Goal: Find specific page/section: Find specific page/section

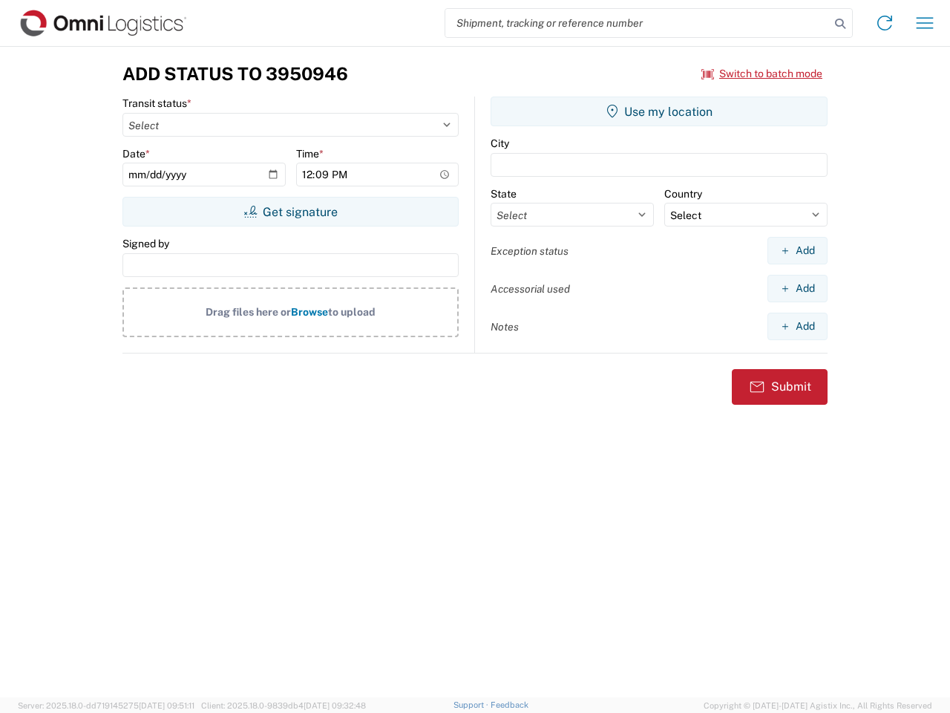
click at [638, 23] on input "search" at bounding box center [637, 23] width 385 height 28
click at [840, 24] on icon at bounding box center [840, 23] width 21 height 21
click at [885, 23] on icon at bounding box center [885, 23] width 24 height 24
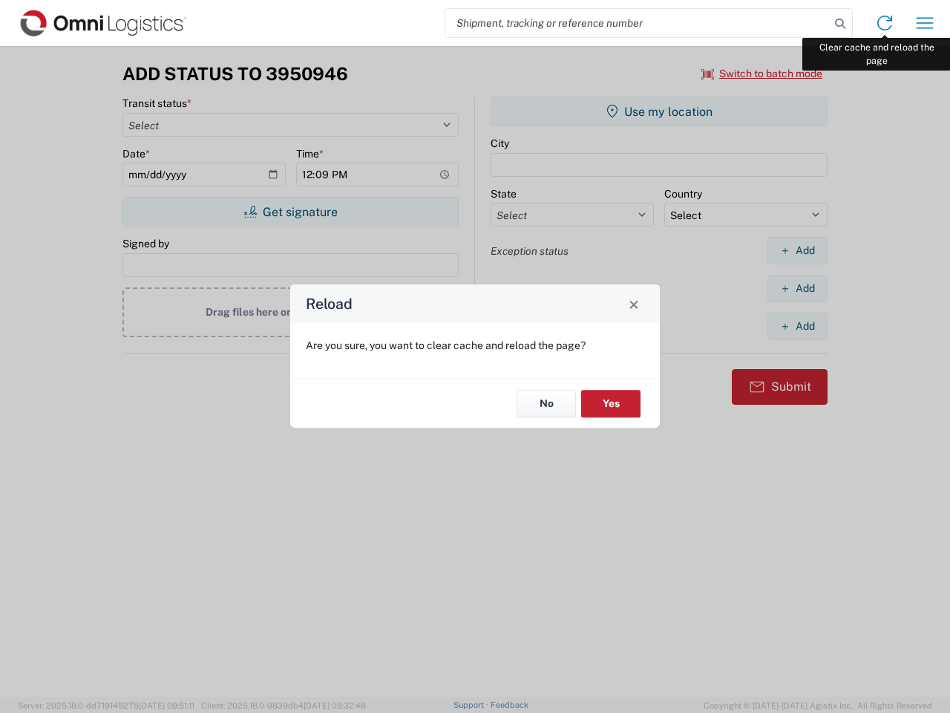
click at [925, 23] on div "Reload Are you sure, you want to clear cache and reload the page? No Yes" at bounding box center [475, 356] width 950 height 713
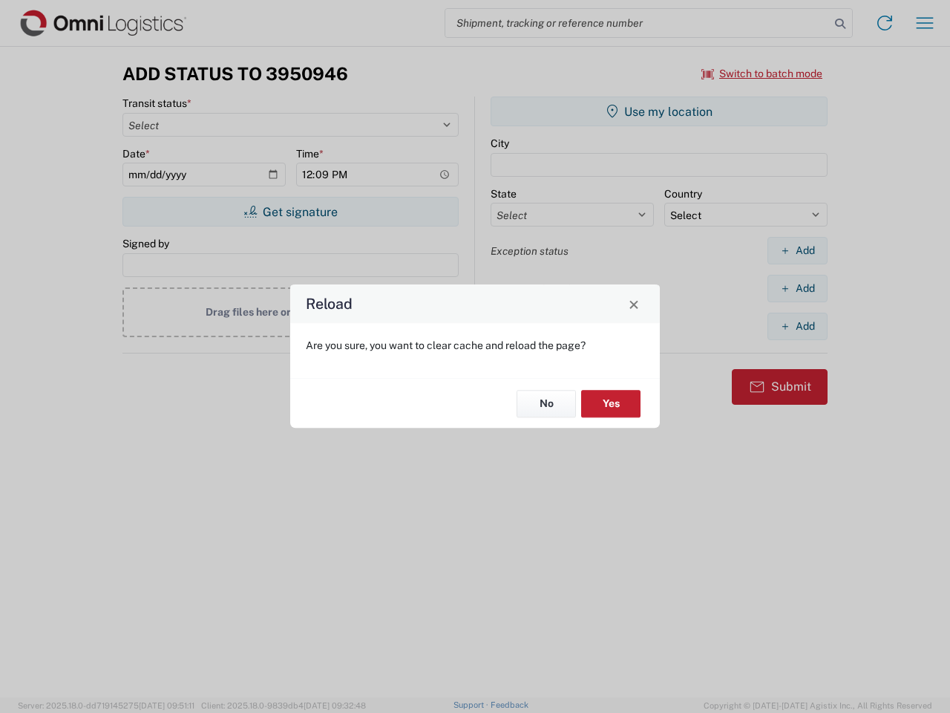
click at [762, 74] on div "Reload Are you sure, you want to clear cache and reload the page? No Yes" at bounding box center [475, 356] width 950 height 713
click at [290, 212] on div "Reload Are you sure, you want to clear cache and reload the page? No Yes" at bounding box center [475, 356] width 950 height 713
click at [659, 111] on div "Reload Are you sure, you want to clear cache and reload the page? No Yes" at bounding box center [475, 356] width 950 height 713
click at [797, 250] on div "Reload Are you sure, you want to clear cache and reload the page? No Yes" at bounding box center [475, 356] width 950 height 713
click at [797, 288] on div "Reload Are you sure, you want to clear cache and reload the page? No Yes" at bounding box center [475, 356] width 950 height 713
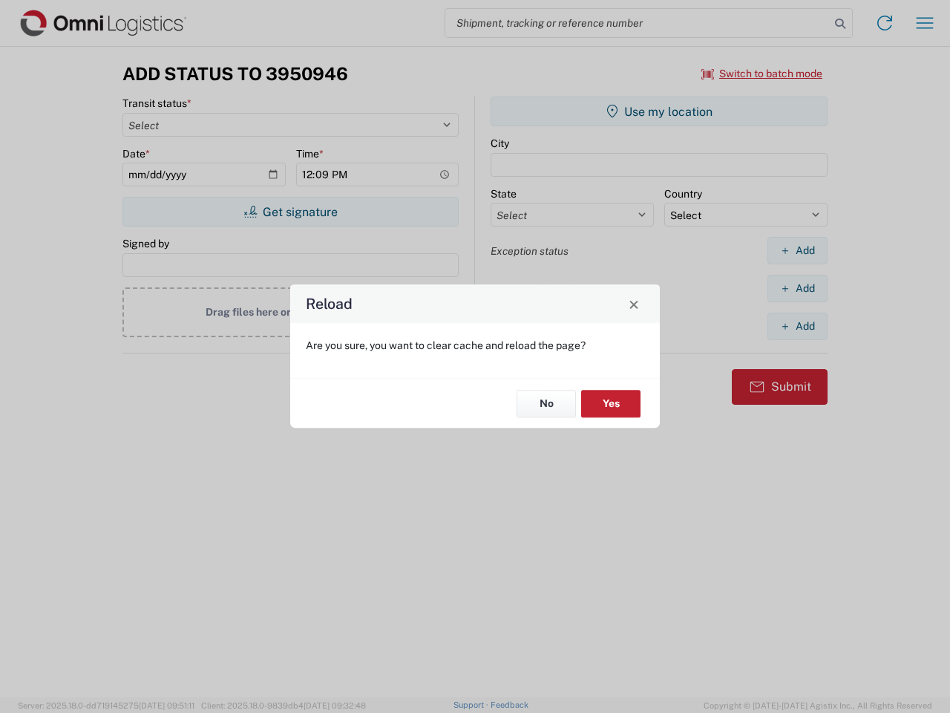
click at [797, 326] on div "Reload Are you sure, you want to clear cache and reload the page? No Yes" at bounding box center [475, 356] width 950 height 713
